Goal: Information Seeking & Learning: Learn about a topic

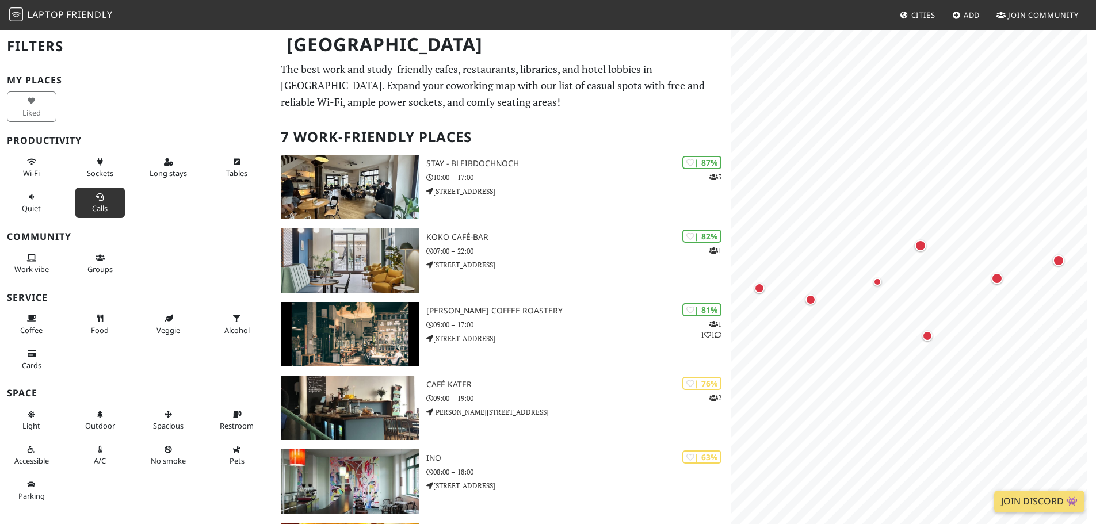
click at [96, 203] on span "Calls" at bounding box center [100, 208] width 16 height 10
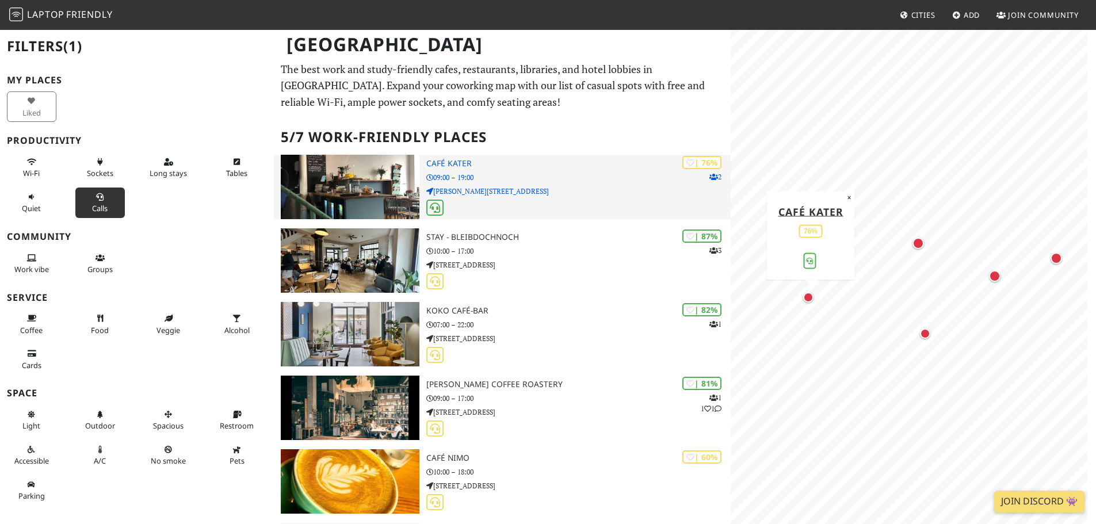
click at [580, 173] on p "09:00 – 19:00" at bounding box center [578, 177] width 304 height 11
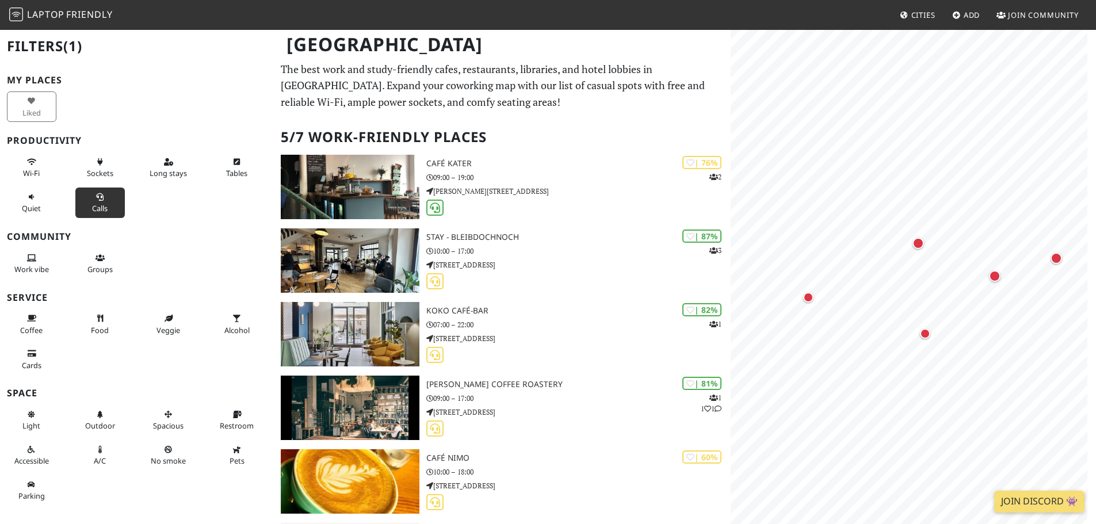
click at [101, 199] on icon at bounding box center [99, 197] width 9 height 7
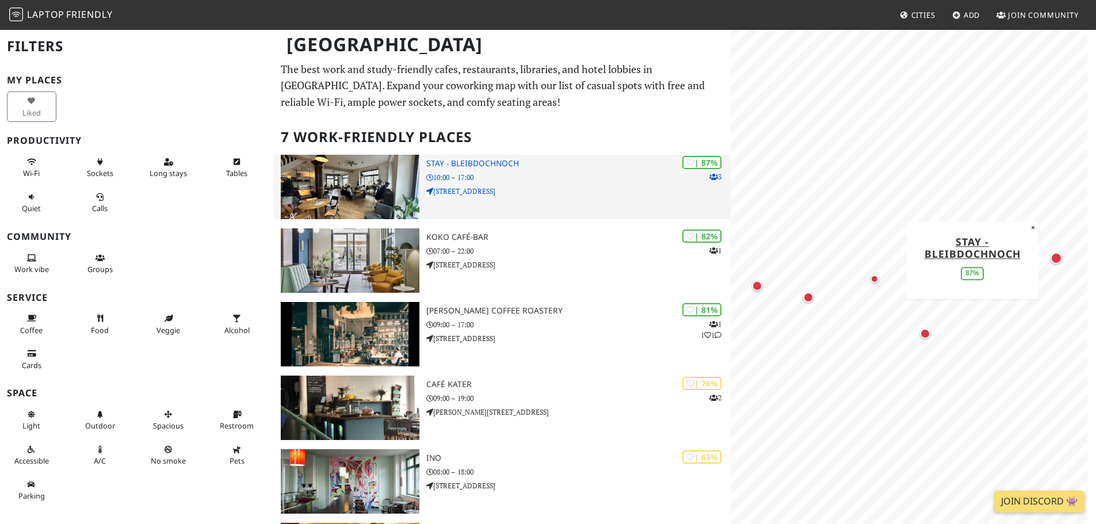
click at [463, 163] on h3 "STAY - bleibdochnoch" at bounding box center [578, 164] width 304 height 10
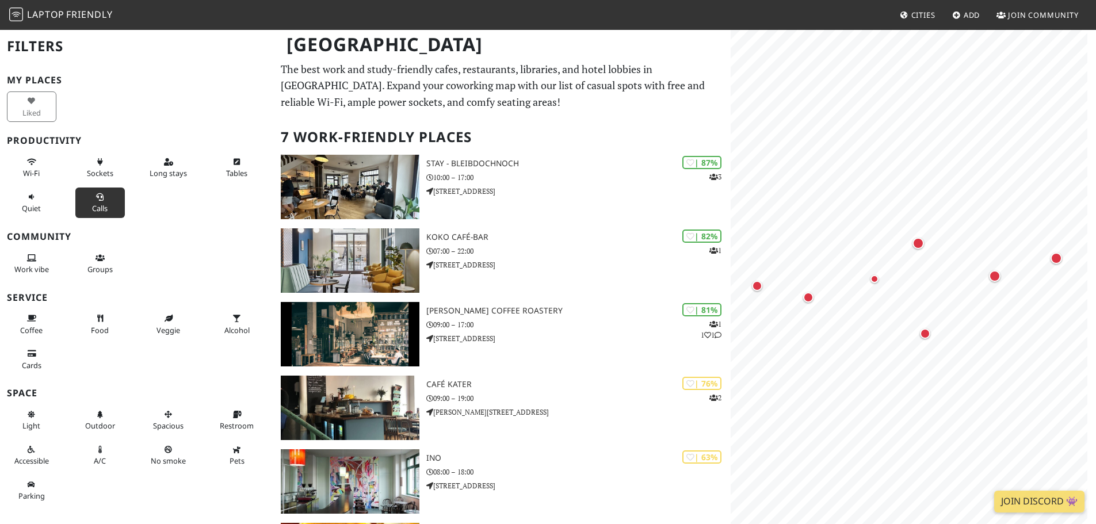
click at [79, 196] on button "Calls" at bounding box center [99, 203] width 49 height 30
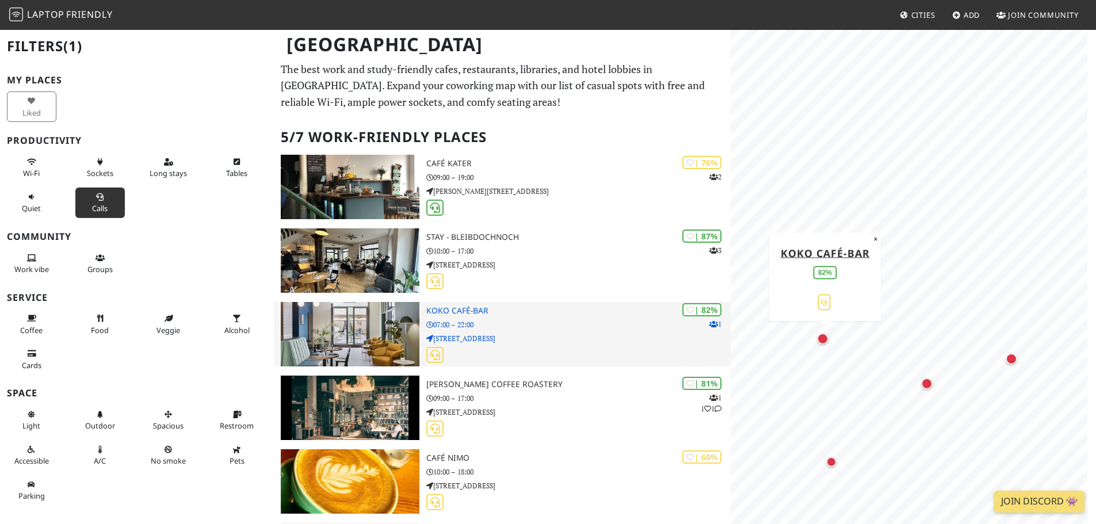
click at [565, 323] on p "07:00 – 22:00" at bounding box center [578, 324] width 304 height 11
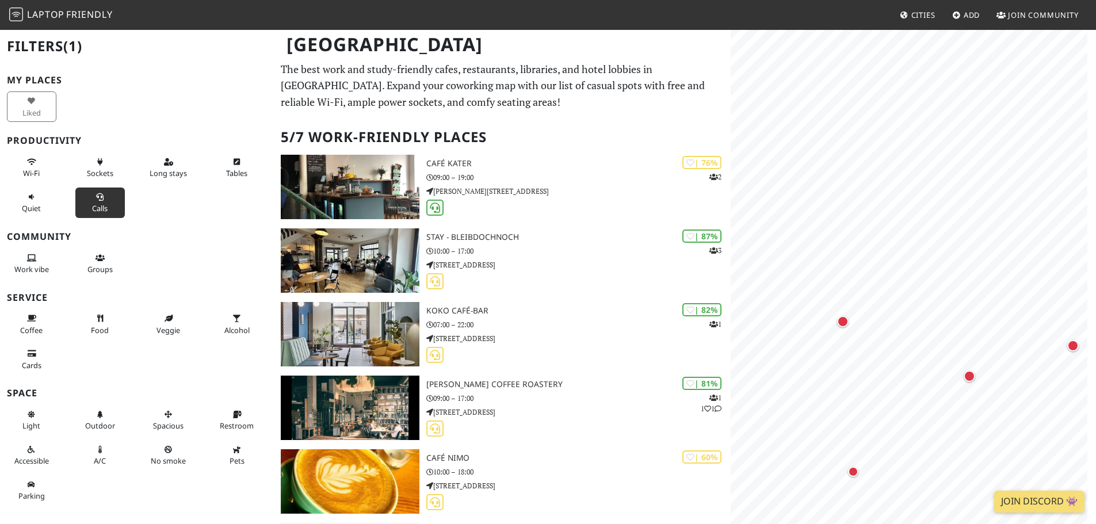
click at [40, 108] on div "Liked" at bounding box center [34, 106] width 68 height 35
click at [87, 213] on button "Calls" at bounding box center [99, 203] width 49 height 30
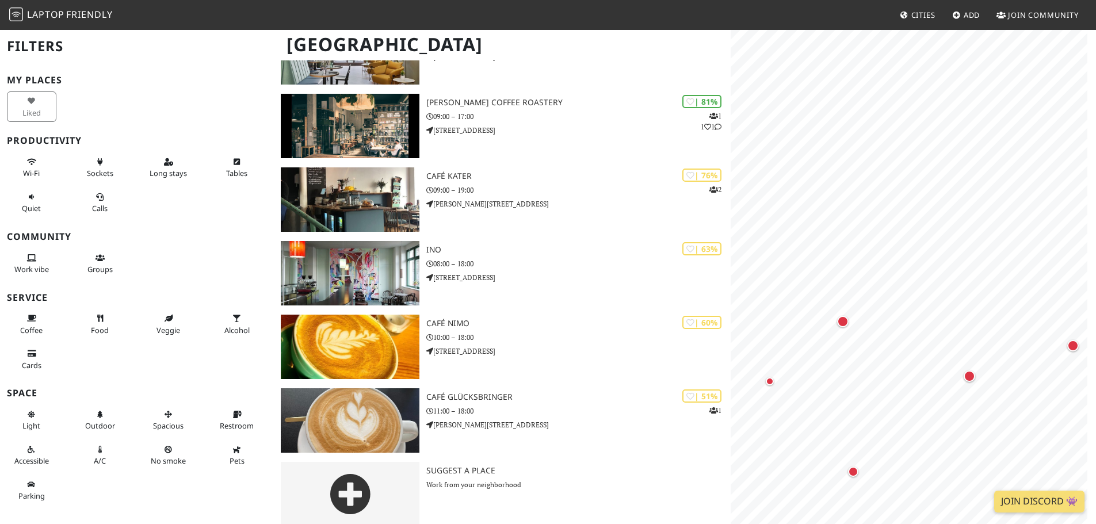
scroll to position [220, 0]
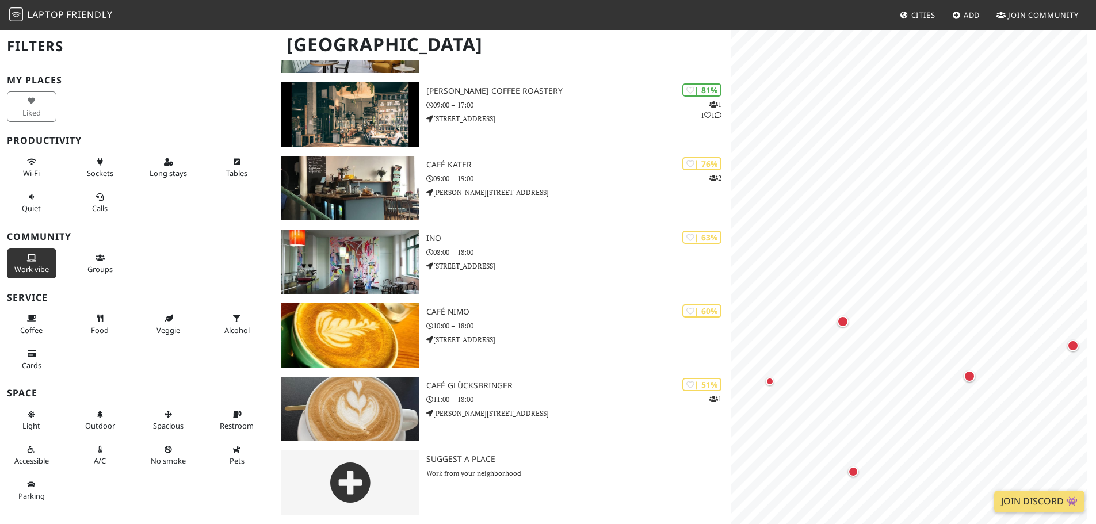
drag, startPoint x: 24, startPoint y: 263, endPoint x: 29, endPoint y: 270, distance: 9.0
click at [24, 264] on span "Work vibe" at bounding box center [31, 269] width 35 height 10
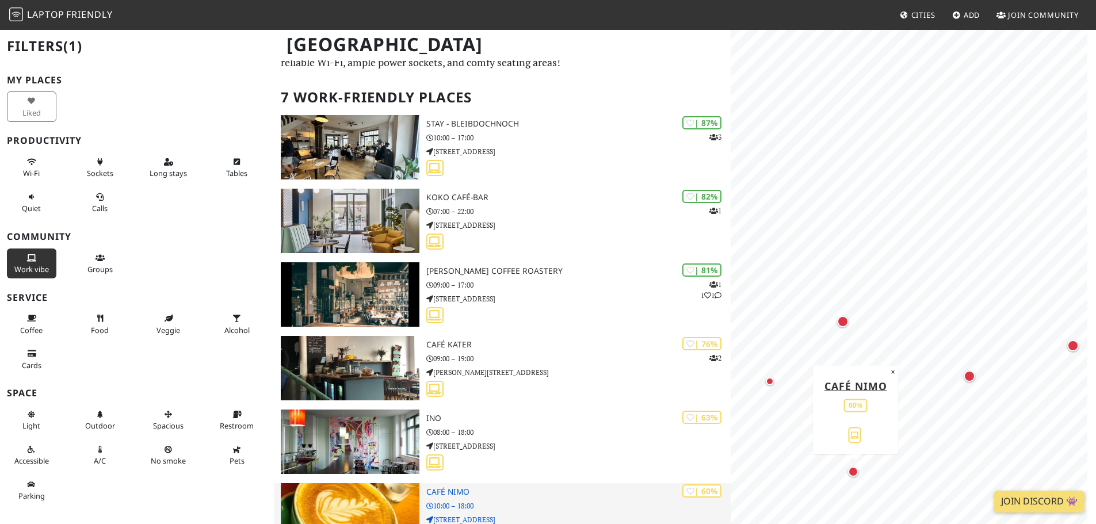
scroll to position [0, 0]
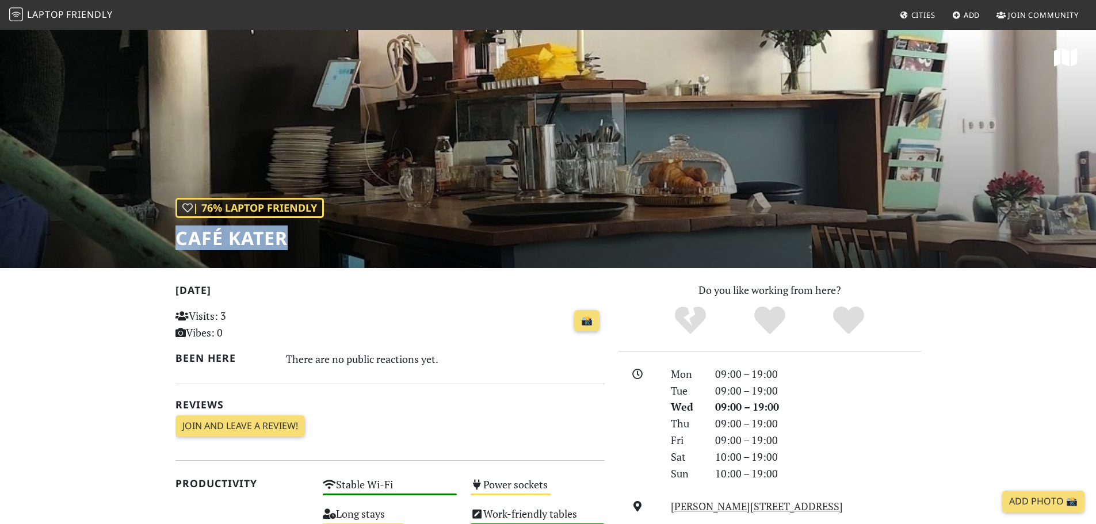
drag, startPoint x: 288, startPoint y: 238, endPoint x: 152, endPoint y: 231, distance: 135.9
click at [152, 231] on div "| 76% Laptop Friendly Café Kater" at bounding box center [548, 148] width 1096 height 239
copy h1 "Café Kater"
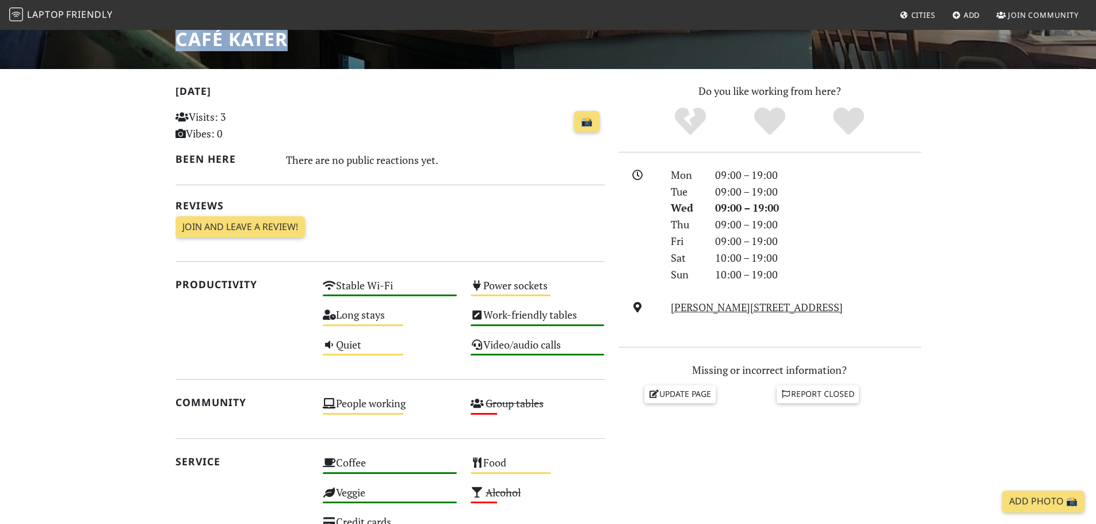
scroll to position [230, 0]
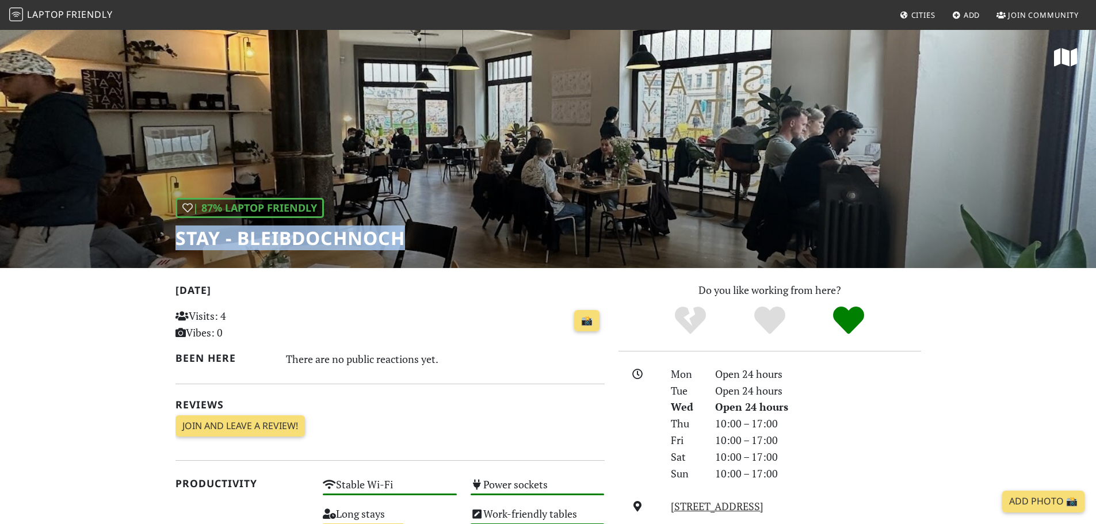
drag, startPoint x: 404, startPoint y: 236, endPoint x: 175, endPoint y: 249, distance: 229.3
click at [175, 249] on h1 "STAY - bleibdochnoch" at bounding box center [290, 238] width 230 height 22
copy h1 "STAY - bleibdochnoch"
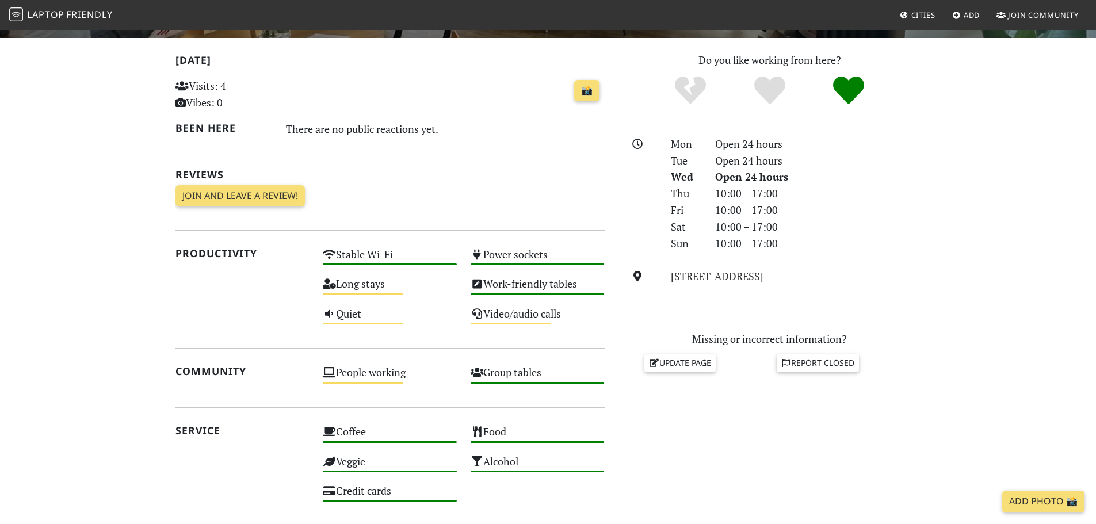
scroll to position [217, 0]
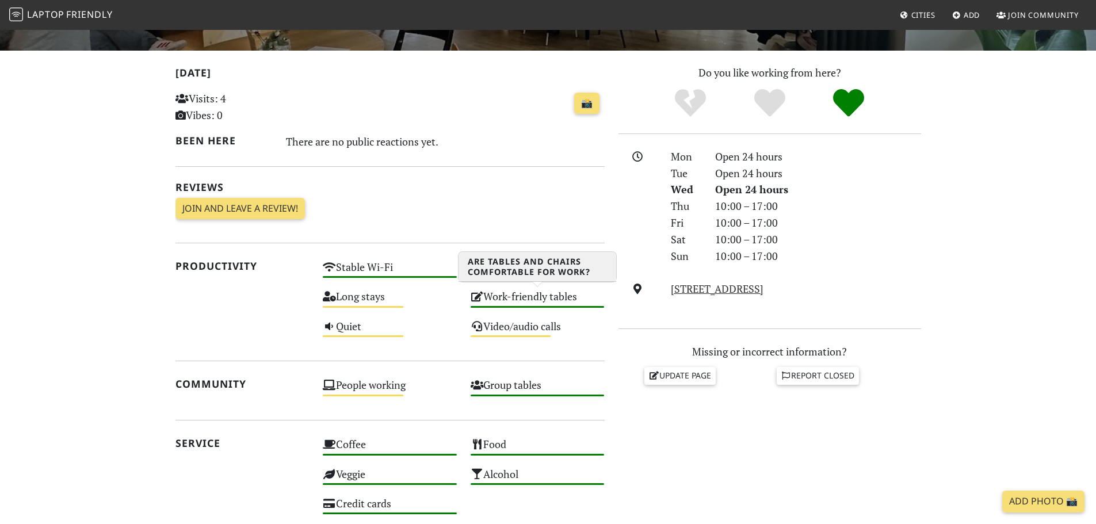
click at [528, 299] on div "Work-friendly tables High" at bounding box center [538, 301] width 148 height 29
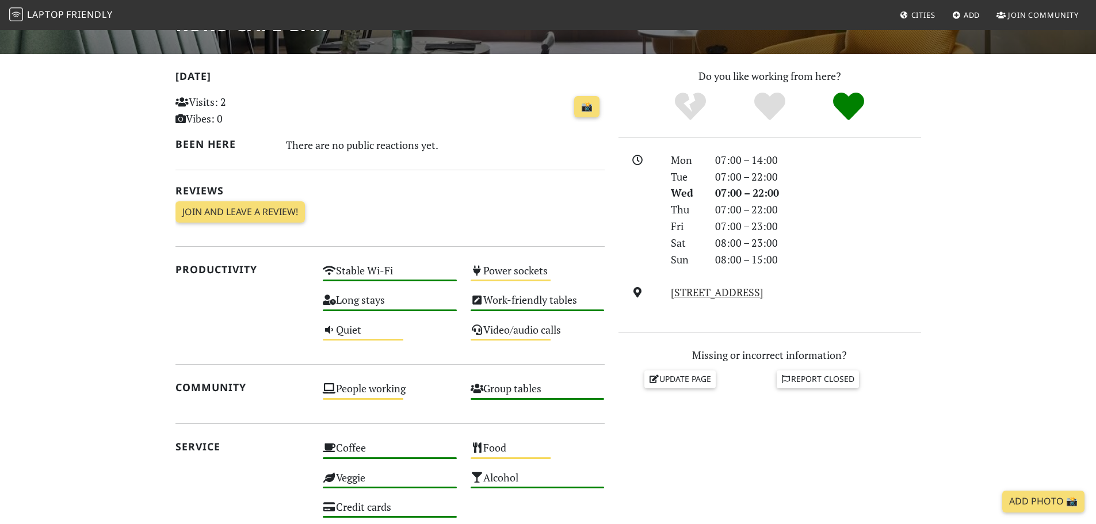
scroll to position [230, 0]
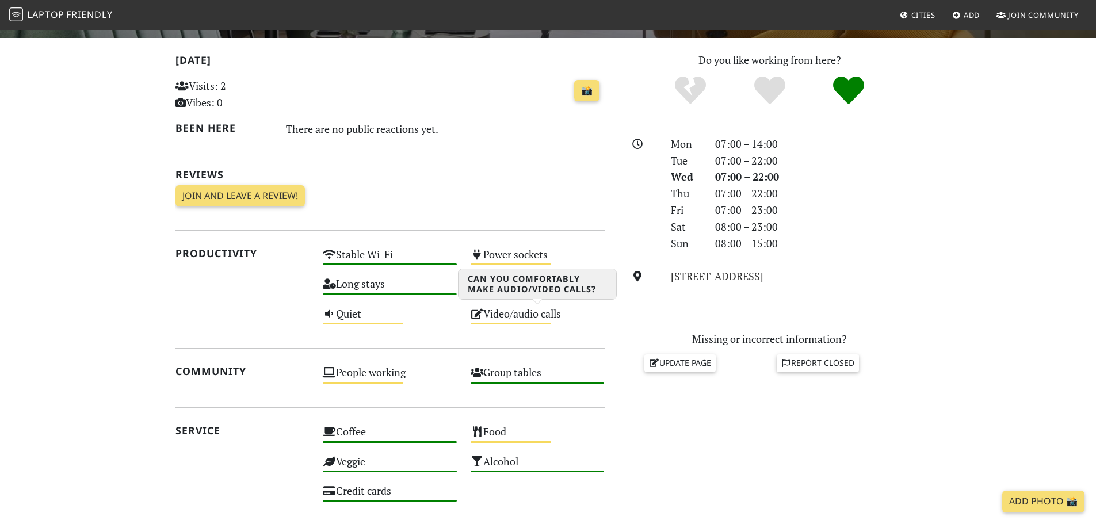
click at [528, 319] on div "Video/audio calls Medium" at bounding box center [538, 318] width 148 height 29
